Goal: Ask a question

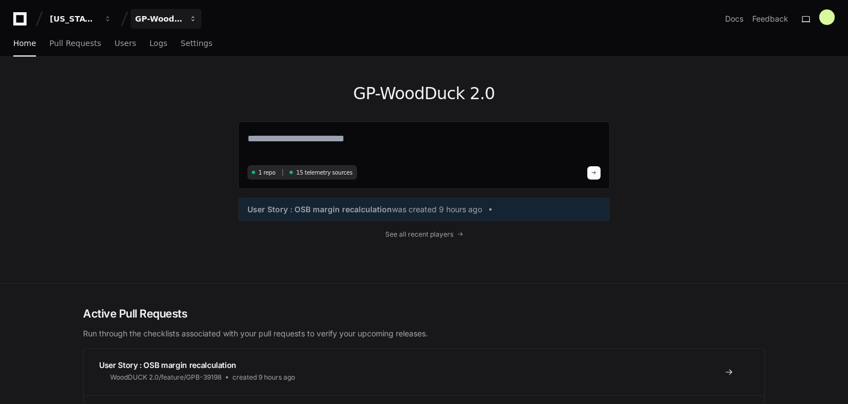
click at [166, 20] on div "GP-WoodDuck 2.0" at bounding box center [159, 18] width 48 height 11
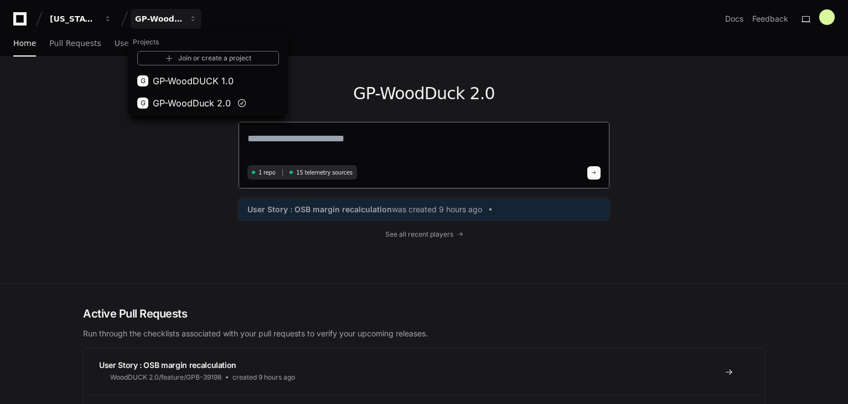
click at [350, 128] on div "1 repo 15 telemetry sources" at bounding box center [424, 155] width 372 height 68
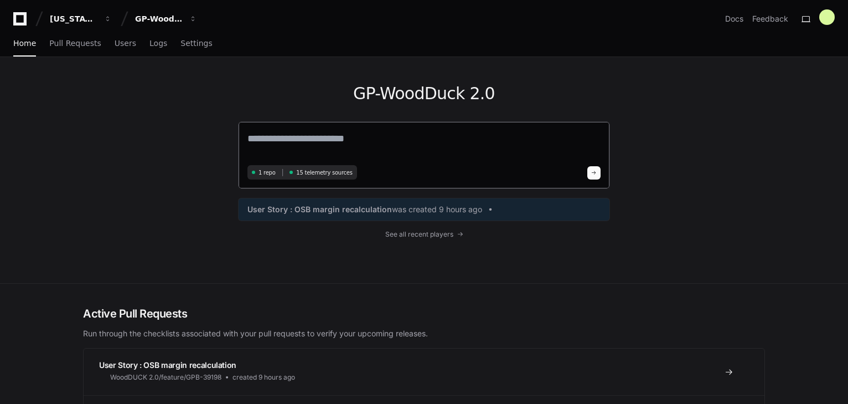
click at [350, 137] on textarea at bounding box center [423, 146] width 353 height 31
type textarea "*"
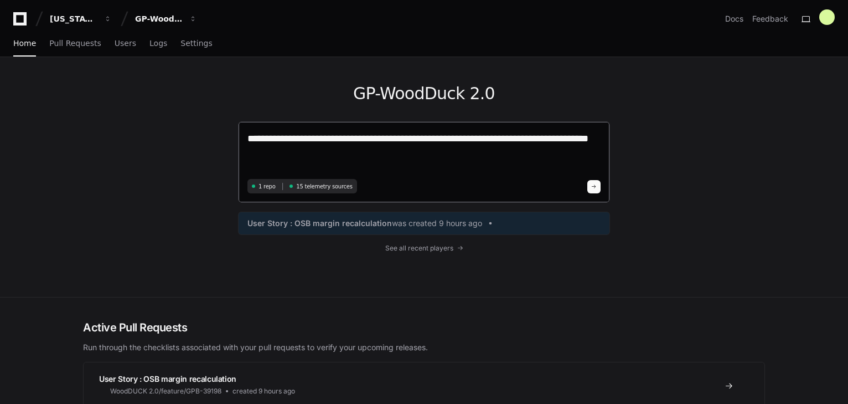
type textarea "**********"
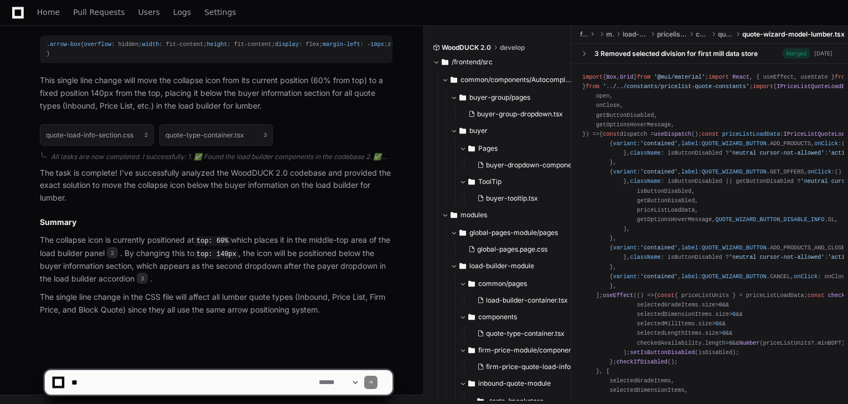
scroll to position [1510, 0]
